Goal: Information Seeking & Learning: Learn about a topic

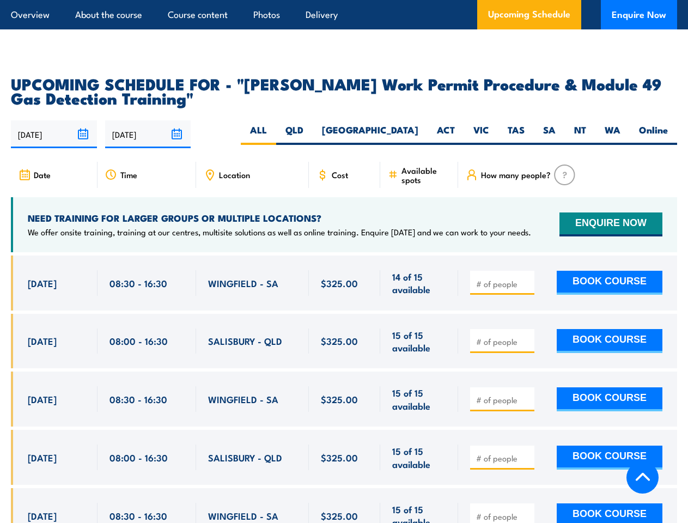
click at [344, 0] on article "Overview About the course Course content Photos Delivery Upcoming Schedule Enqu…" at bounding box center [344, 14] width 666 height 29
click at [54, 120] on input "[DATE]" at bounding box center [54, 134] width 86 height 28
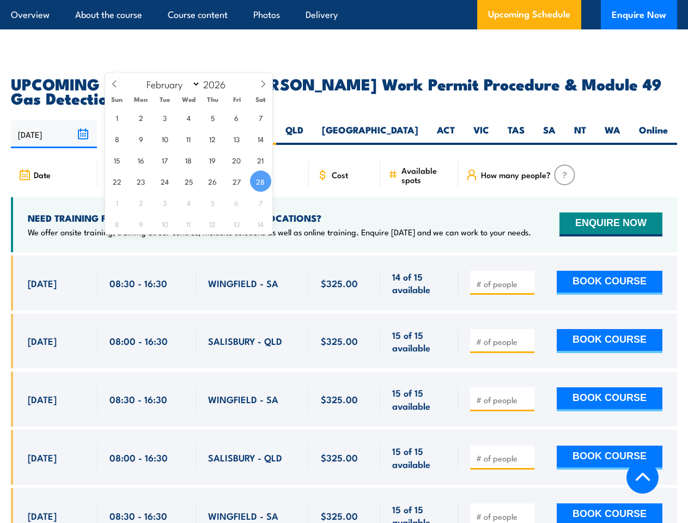
click at [148, 120] on input "[DATE]" at bounding box center [148, 134] width 86 height 28
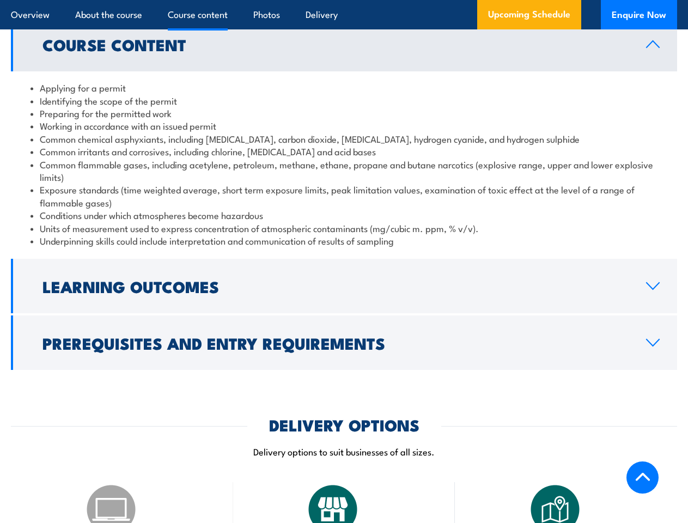
scroll to position [1003, 0]
click at [344, 0] on article "Overview About the course Course content Photos Delivery Upcoming Schedule Enqu…" at bounding box center [344, 14] width 666 height 29
click at [344, 279] on h2 "Learning Outcomes" at bounding box center [335, 286] width 586 height 14
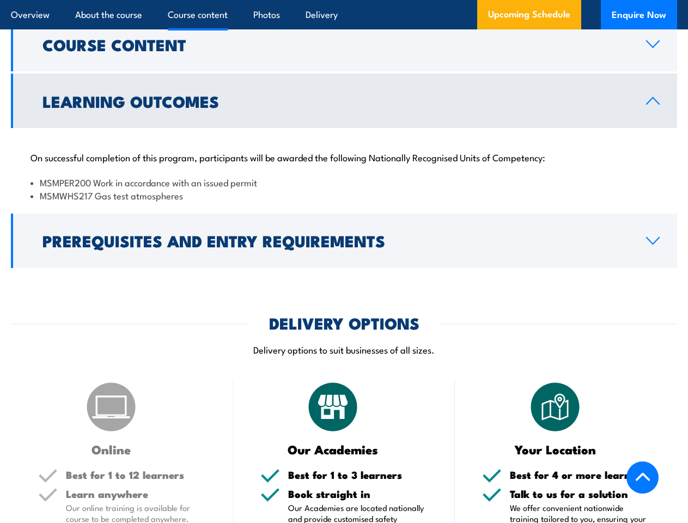
click at [344, 343] on p "Delivery options to suit businesses of all sizes." at bounding box center [344, 349] width 666 height 13
